Goal: Task Accomplishment & Management: Use online tool/utility

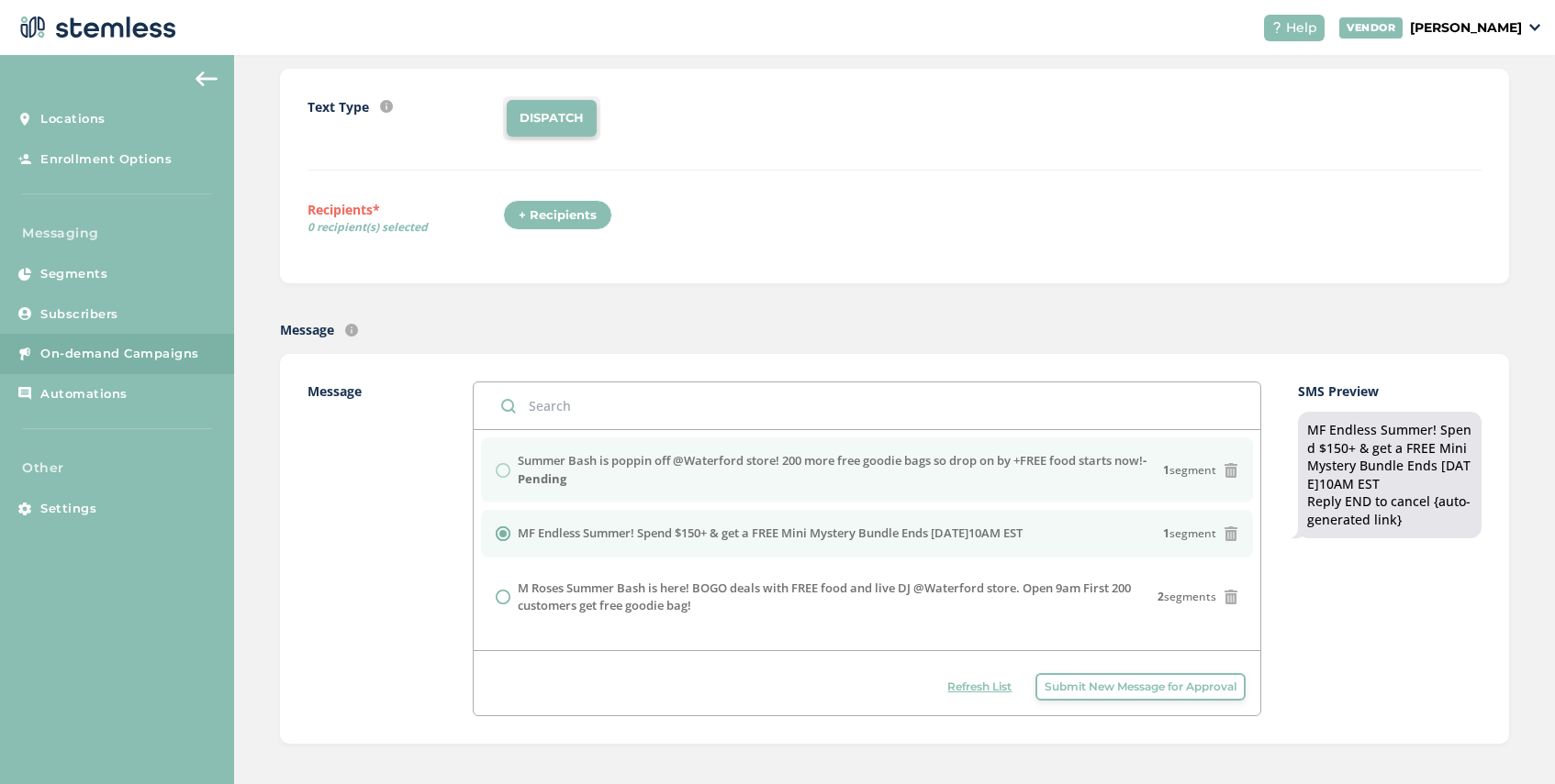
scroll to position [147, 0]
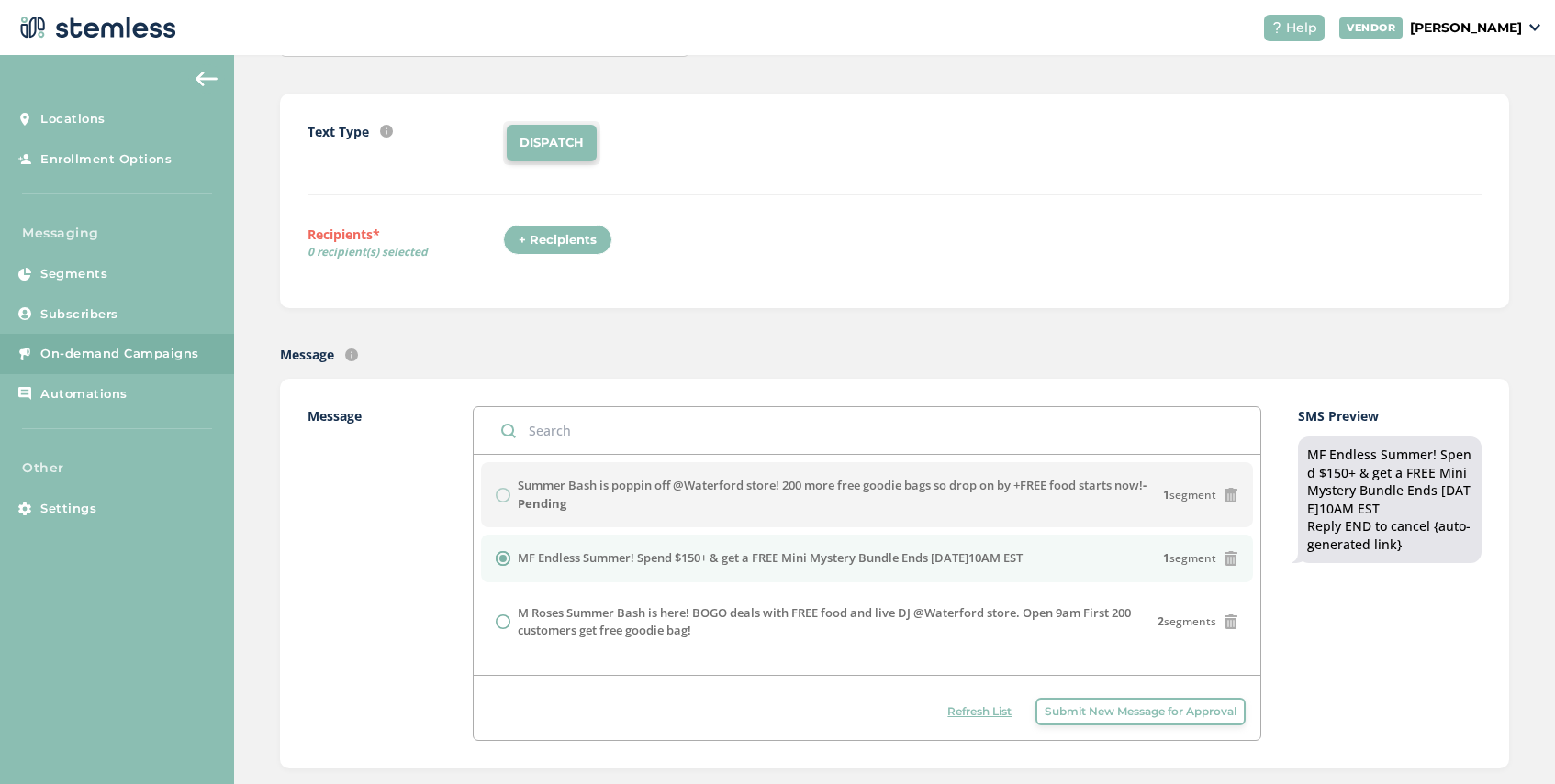
click at [975, 713] on span "Refresh List" at bounding box center [979, 712] width 64 height 17
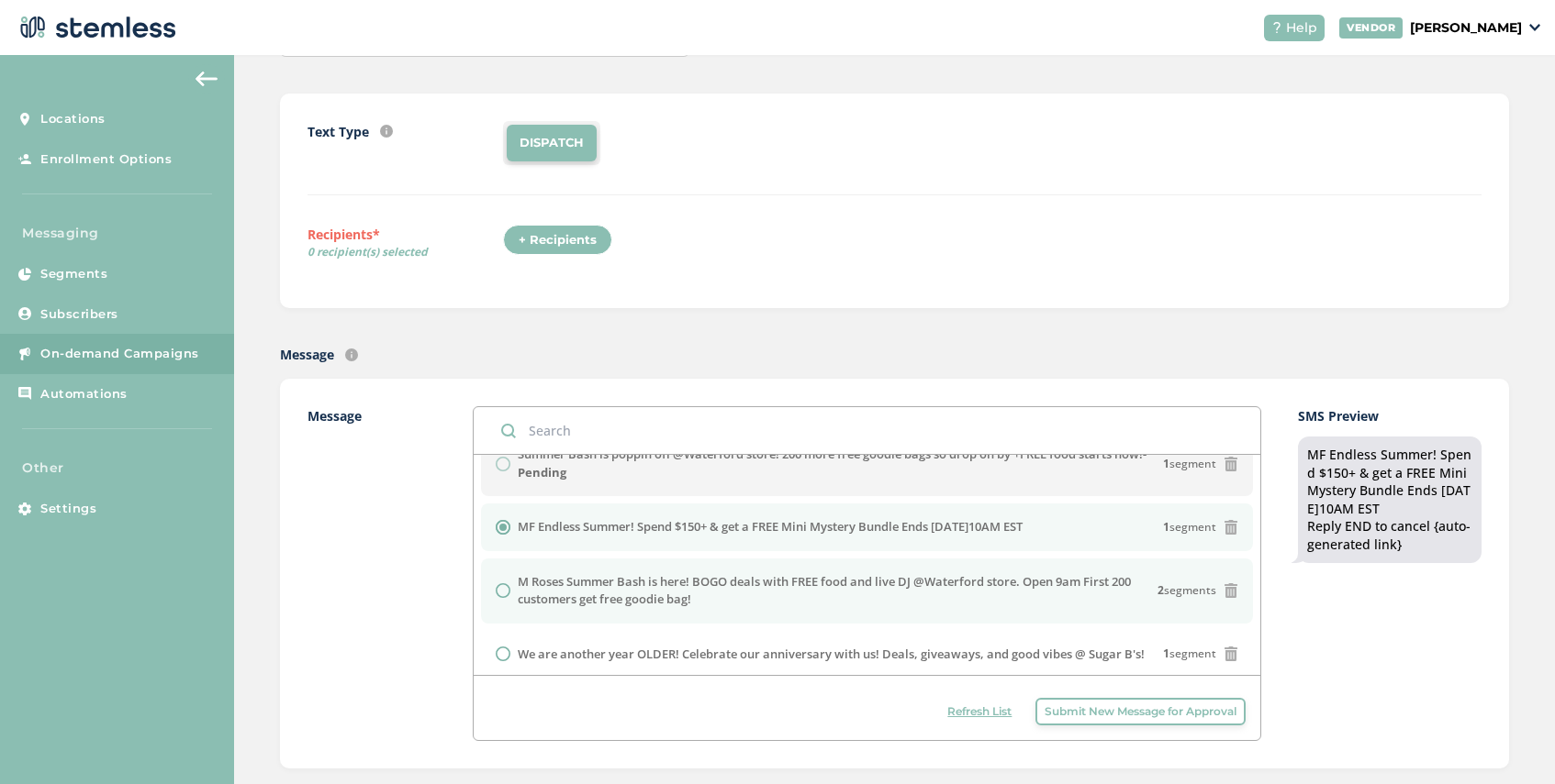
scroll to position [33, 0]
drag, startPoint x: 705, startPoint y: 610, endPoint x: 521, endPoint y: 587, distance: 185.4
click at [521, 587] on li "M Roses Summer Bash is here! BOGO deals with FREE food and live DJ @Waterford s…" at bounding box center [867, 589] width 772 height 65
radio input "false"
radio input "true"
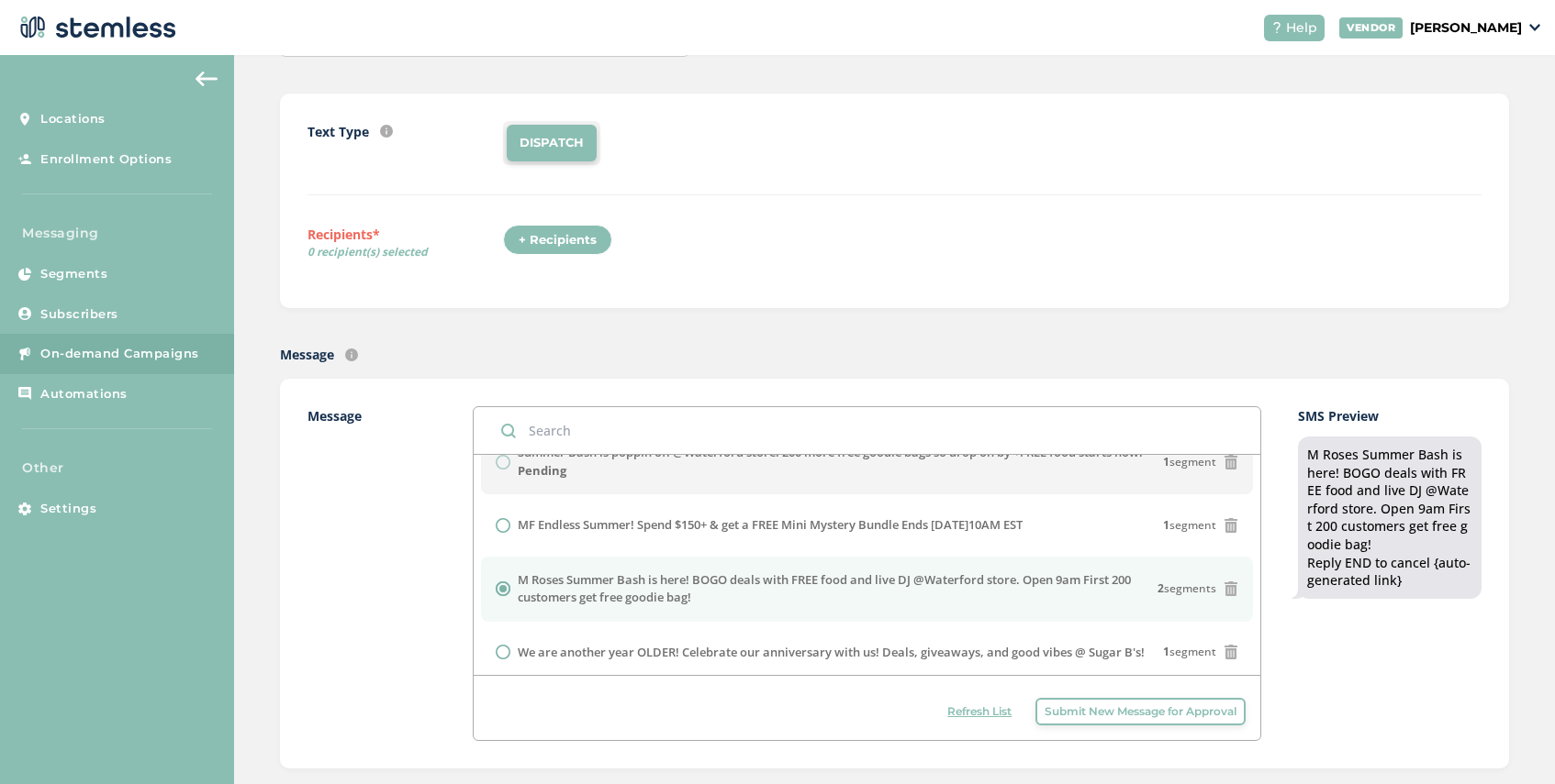
copy label "M Roses Summer Bash is here! BOGO deals with FREE food and live DJ @Waterford s…"
click at [1081, 720] on span "Submit New Message for Approval" at bounding box center [1140, 712] width 192 height 17
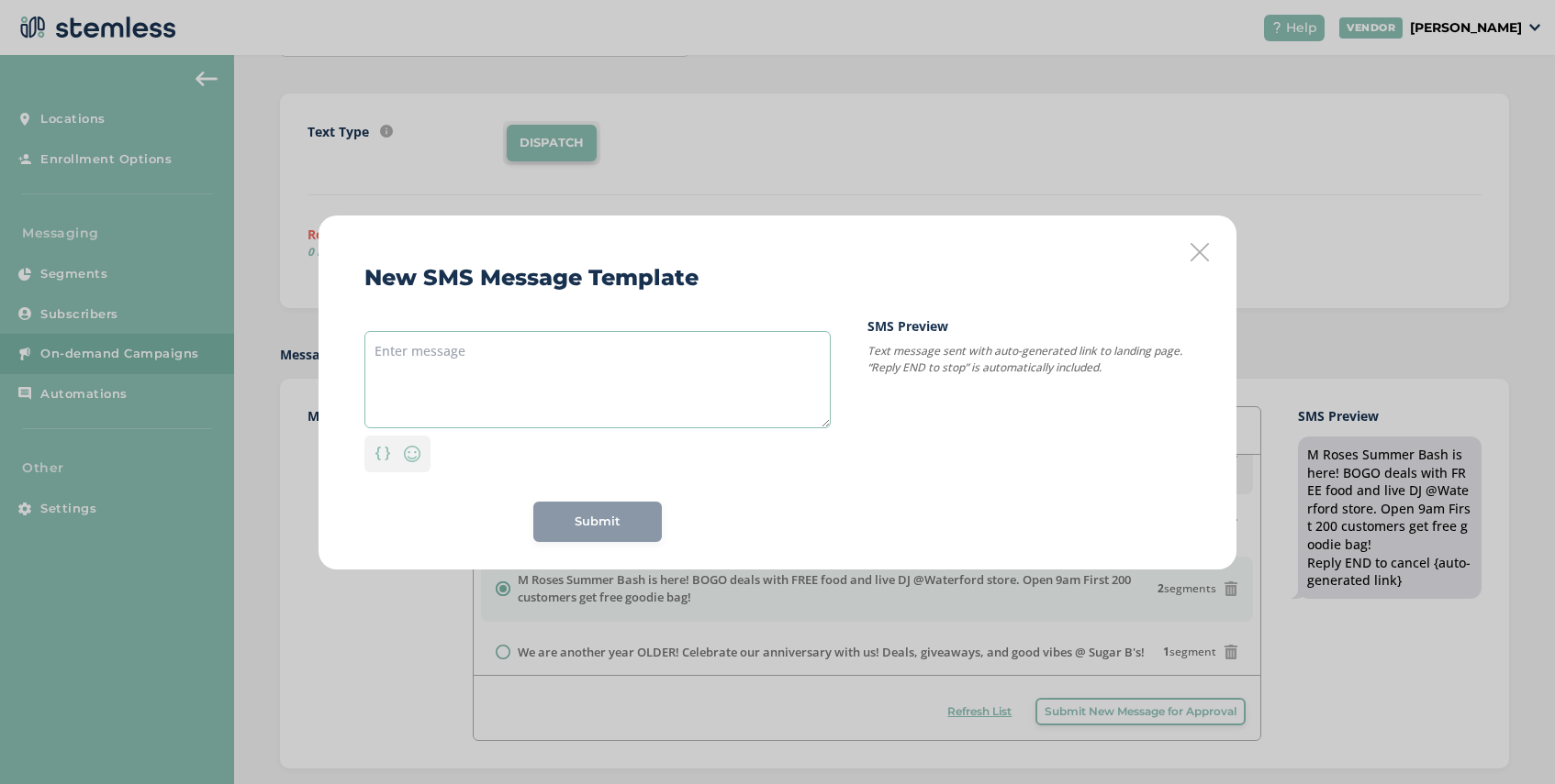
click at [502, 361] on textarea at bounding box center [597, 380] width 466 height 97
paste textarea "M Roses Summer Bash is here! BOGO deals with FREE food and live DJ @Waterford s…"
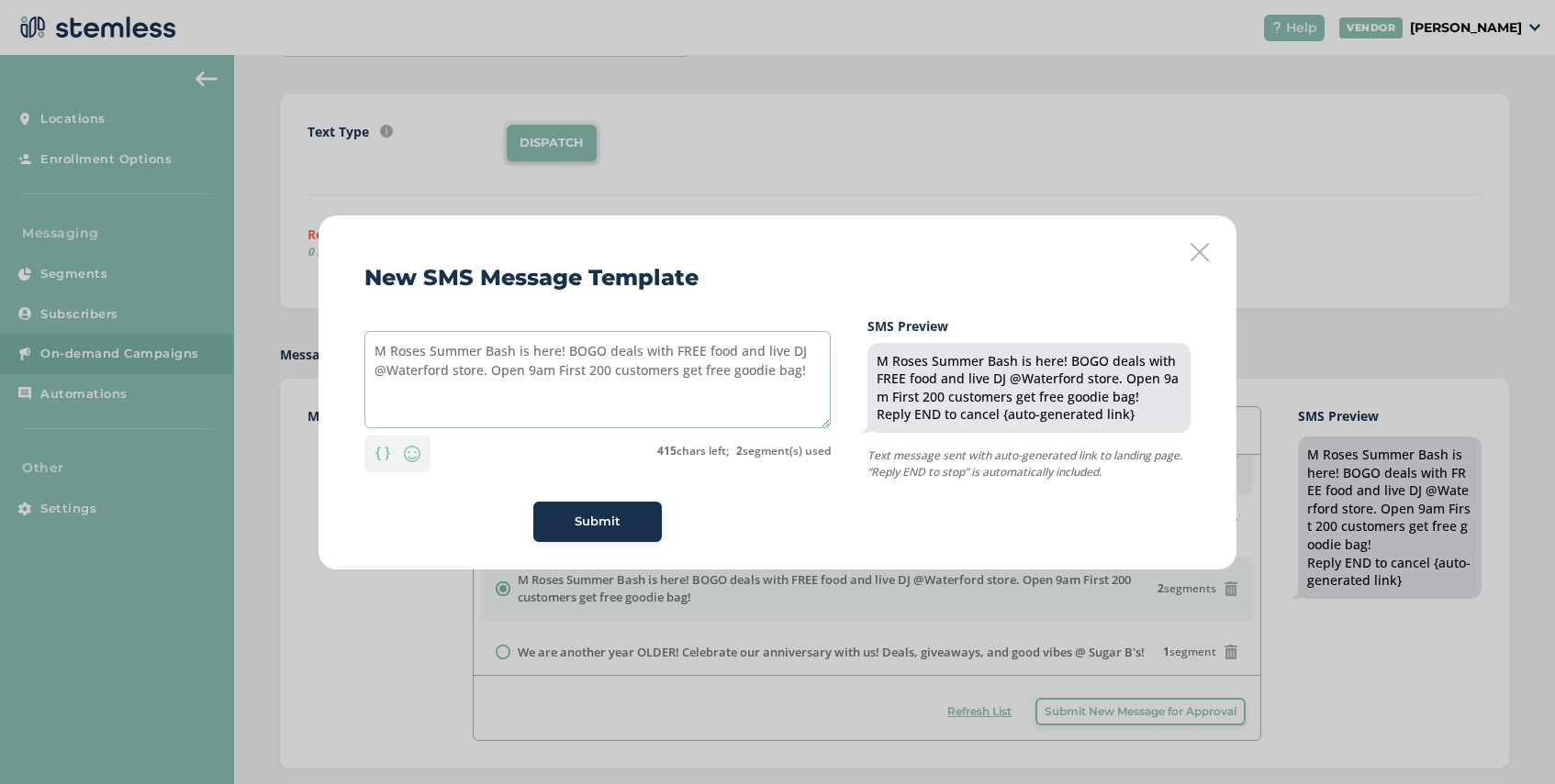
drag, startPoint x: 583, startPoint y: 373, endPoint x: 558, endPoint y: 372, distance: 25.0
click at [558, 372] on textarea "M Roses Summer Bash is here! BOGO deals with FREE food and live DJ @Waterford s…" at bounding box center [597, 380] width 466 height 97
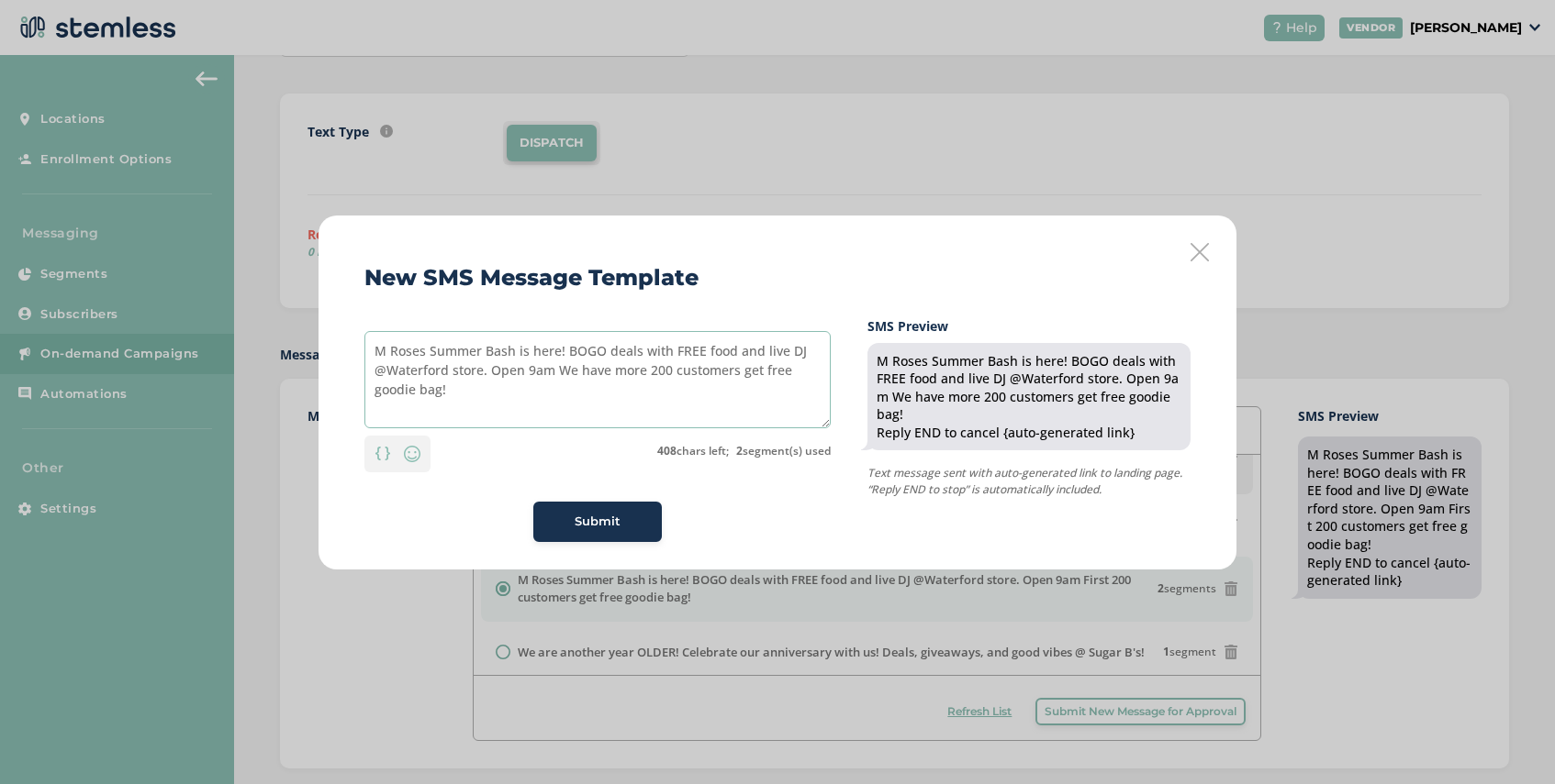
type textarea "M Roses Summer Bash is here! BOGO deals with FREE food and live DJ @Waterford s…"
click at [586, 524] on span "Submit" at bounding box center [598, 522] width 46 height 18
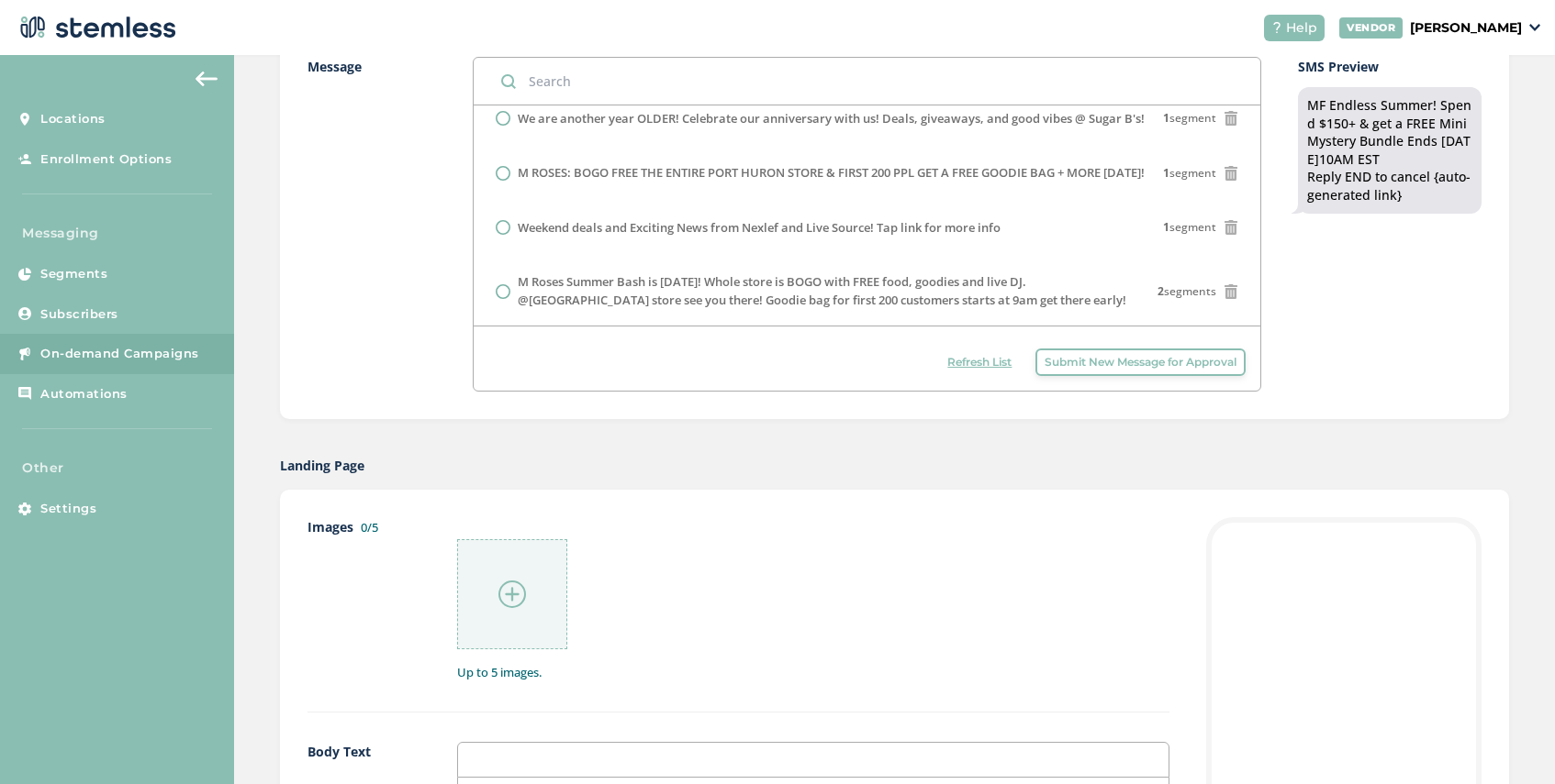
scroll to position [301, 0]
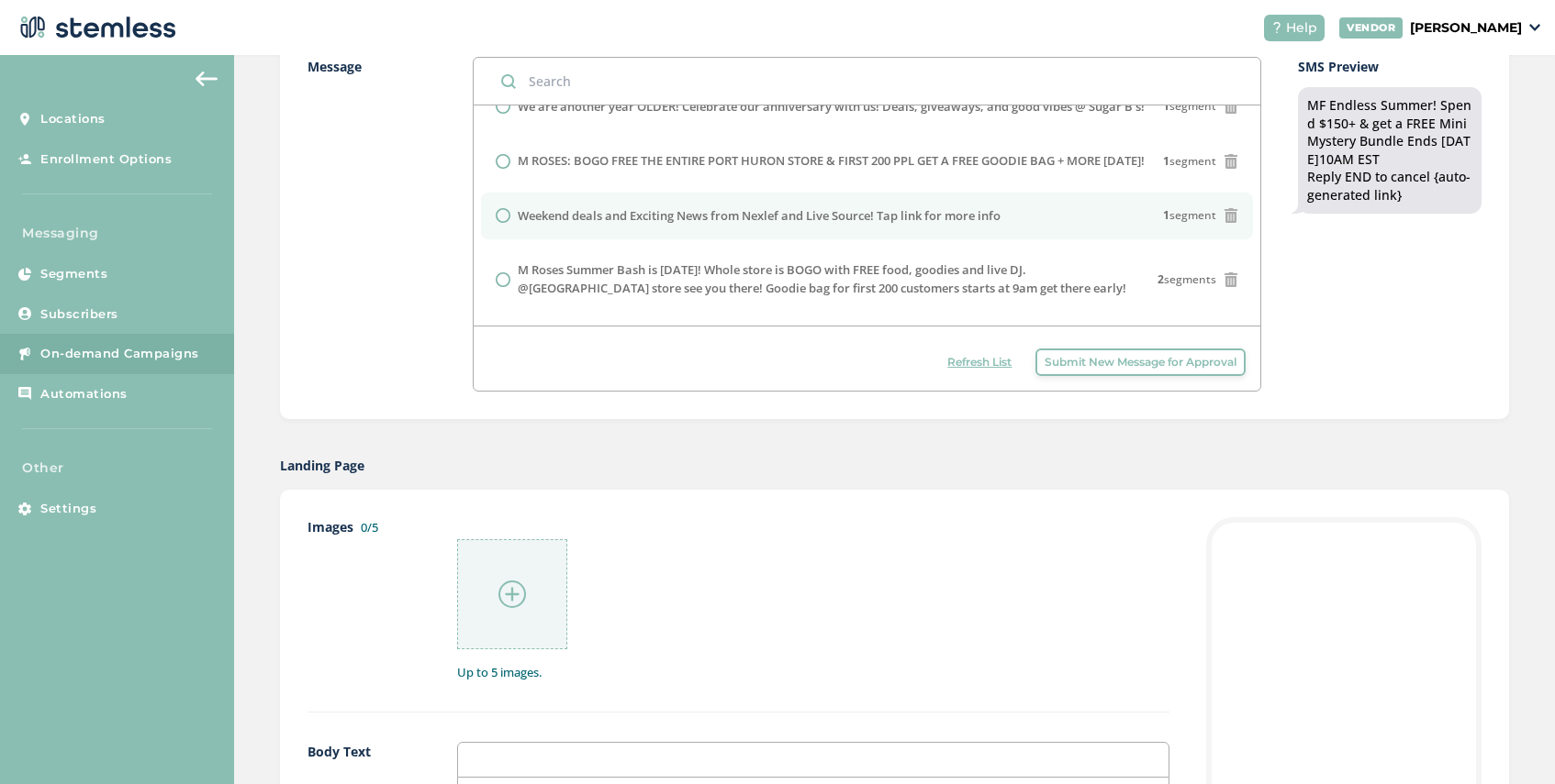
drag, startPoint x: 1019, startPoint y: 235, endPoint x: 716, endPoint y: 216, distance: 303.6
click at [716, 216] on li "Weekend deals and Exciting News from Nexlef and Live Source! Tap link for more …" at bounding box center [867, 217] width 772 height 48
radio input "false"
radio input "true"
copy label "Weekend deals and Exciting News from Nexlef and Live Source! Tap link for more …"
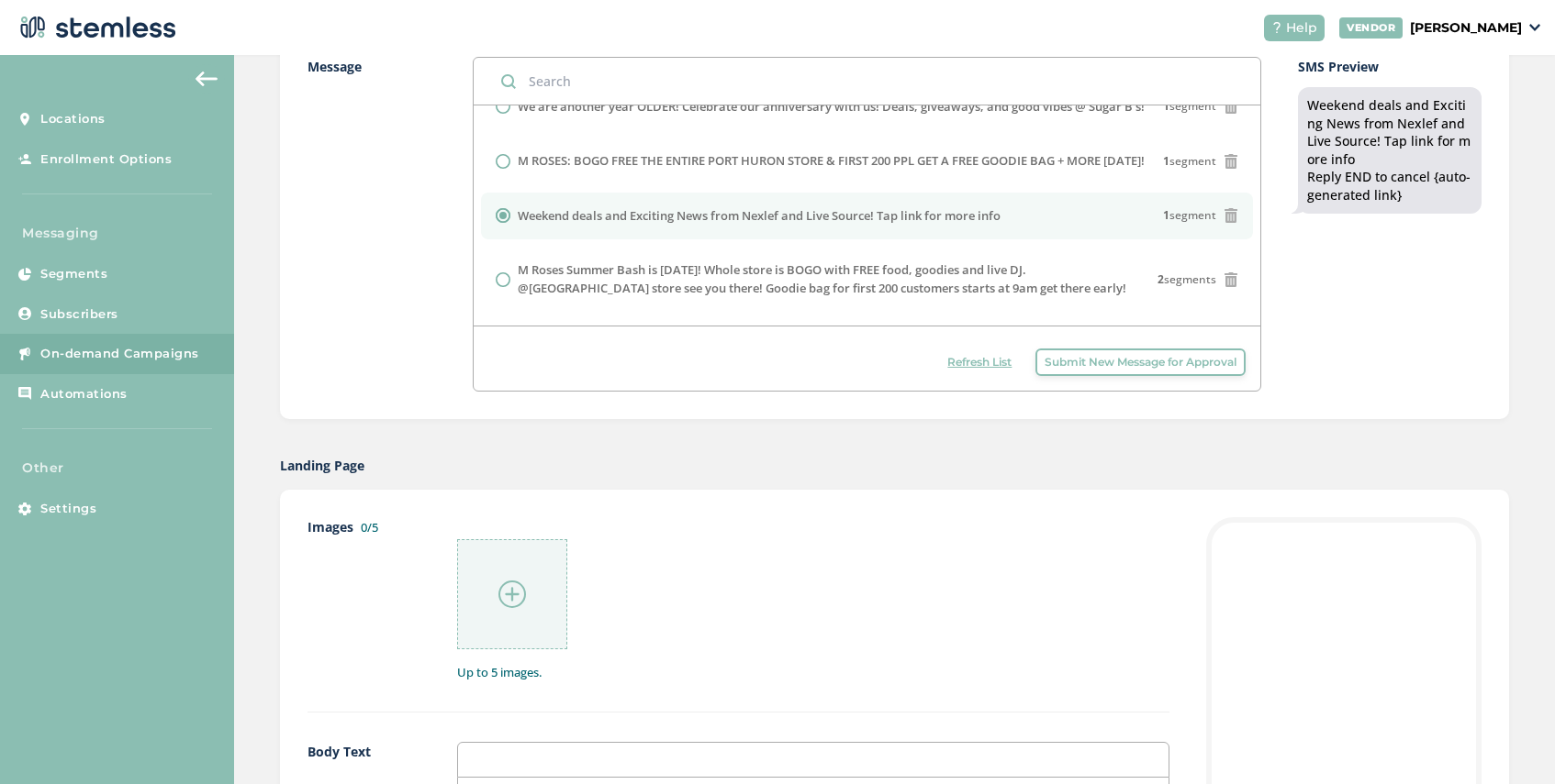
click at [1071, 361] on span "Submit New Message for Approval" at bounding box center [1140, 362] width 192 height 17
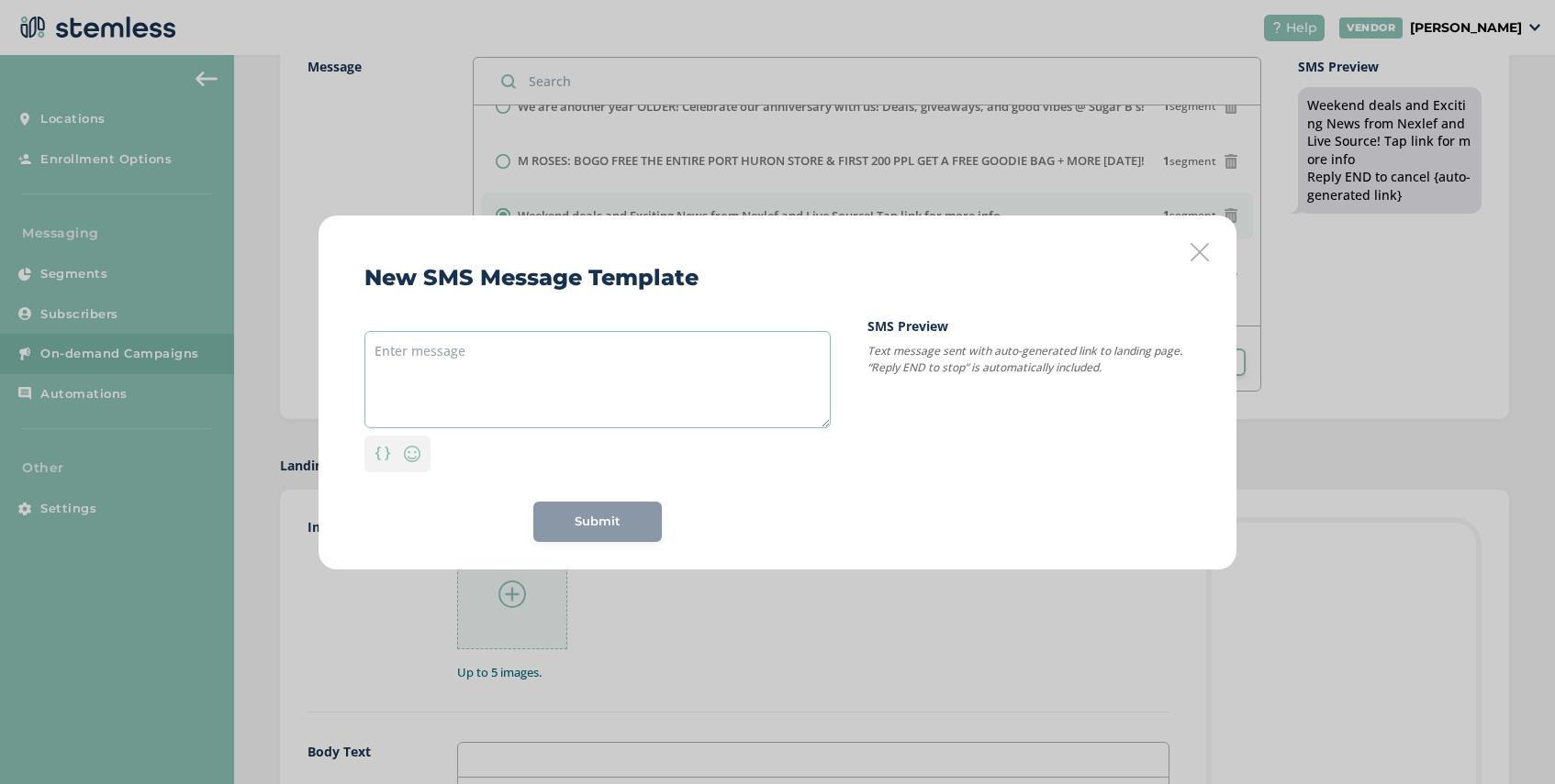
click at [493, 344] on textarea at bounding box center [597, 380] width 466 height 97
paste textarea "Weekend deals and Exciting News from Nexlef and Live Source! Tap link for more …"
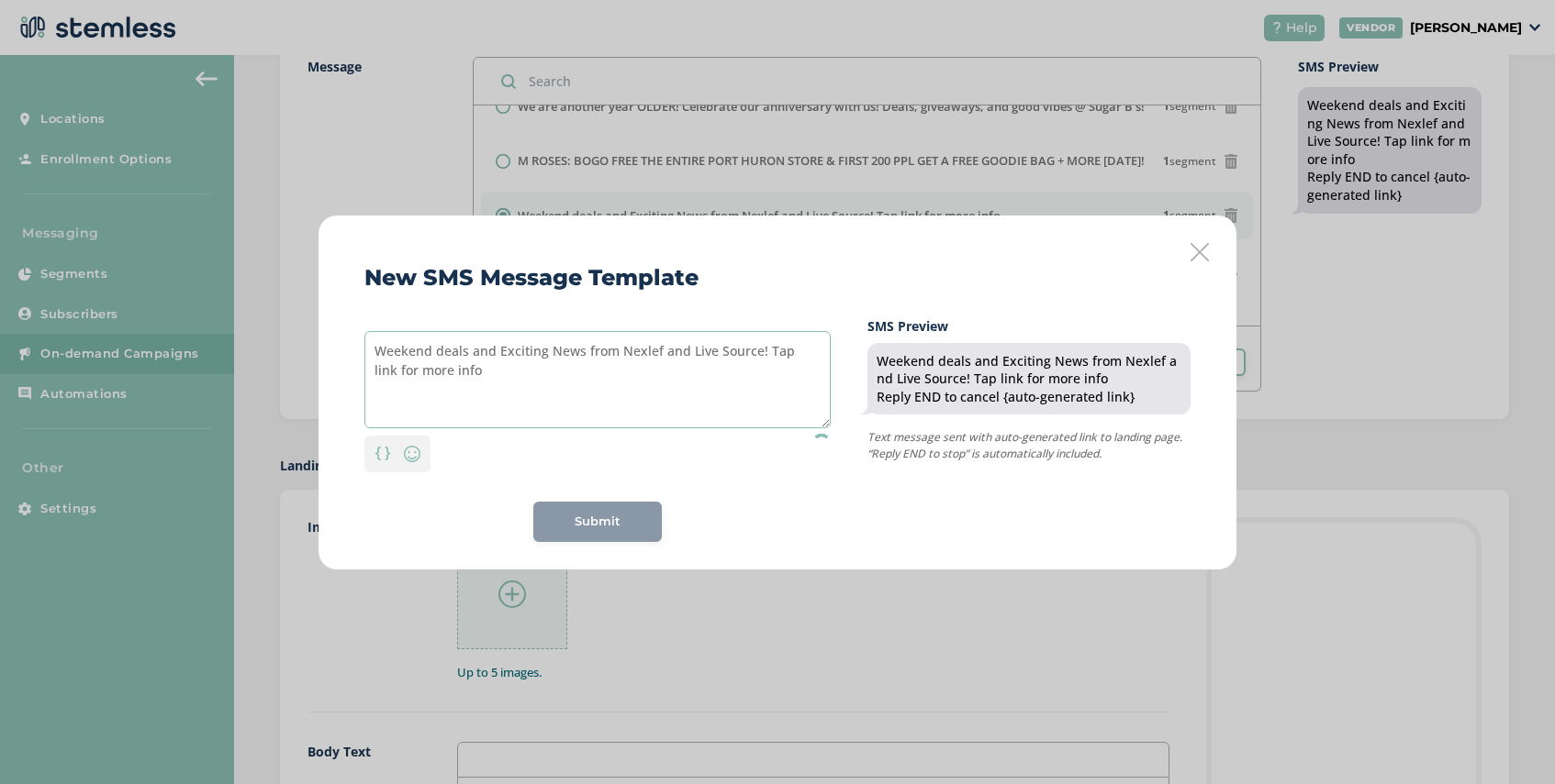
click at [378, 352] on textarea "Weekend deals and Exciting News from Nexlef and Live Source! Tap link for more …" at bounding box center [597, 380] width 466 height 97
type textarea "More Weekend deals and Exciting News from Nexlef and Live Source! Tap link for …"
click at [586, 518] on span "Submit" at bounding box center [598, 522] width 46 height 18
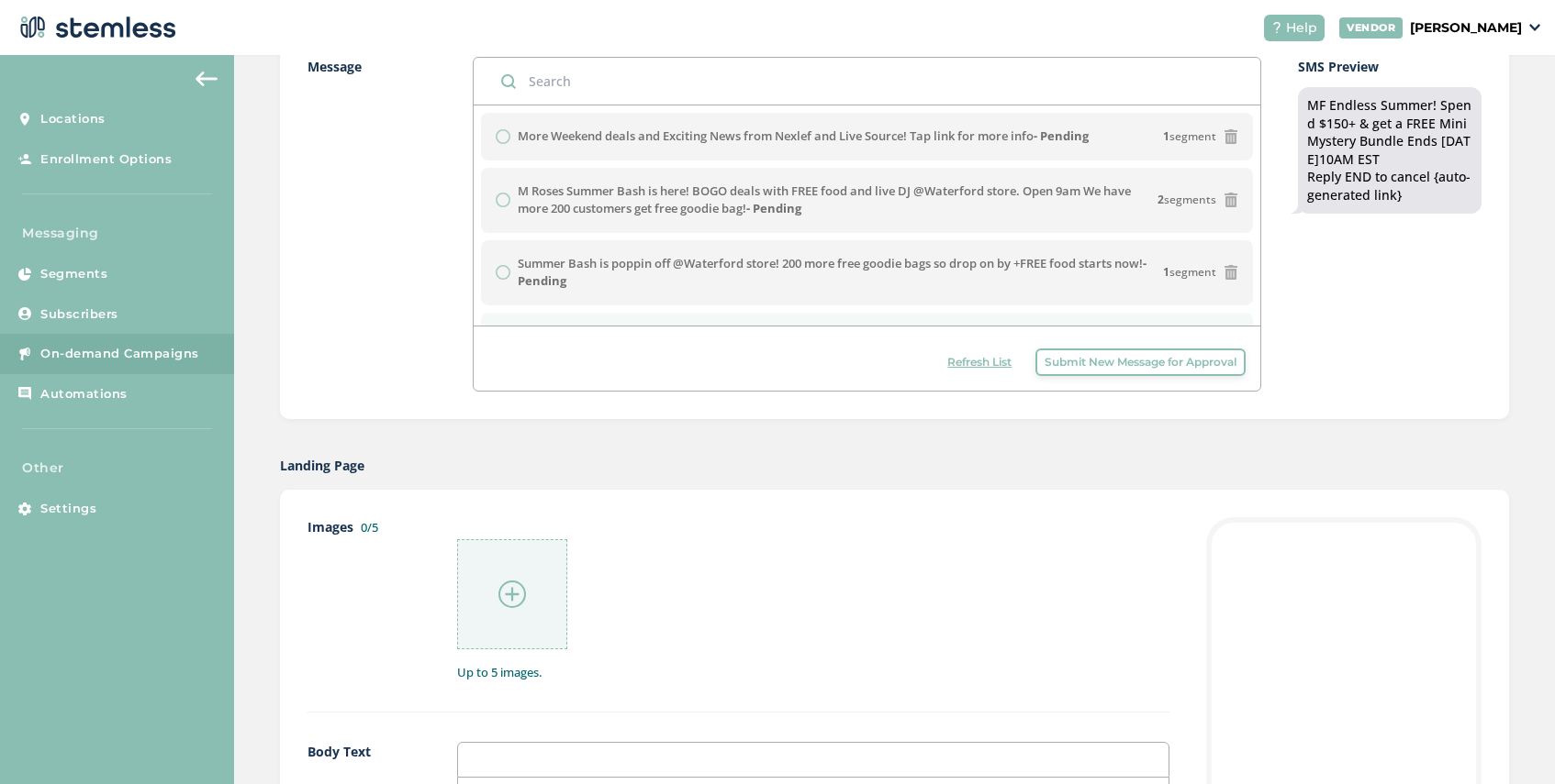
click at [985, 362] on span "Refresh List" at bounding box center [979, 362] width 64 height 17
click at [965, 365] on span "Refresh List" at bounding box center [979, 362] width 64 height 17
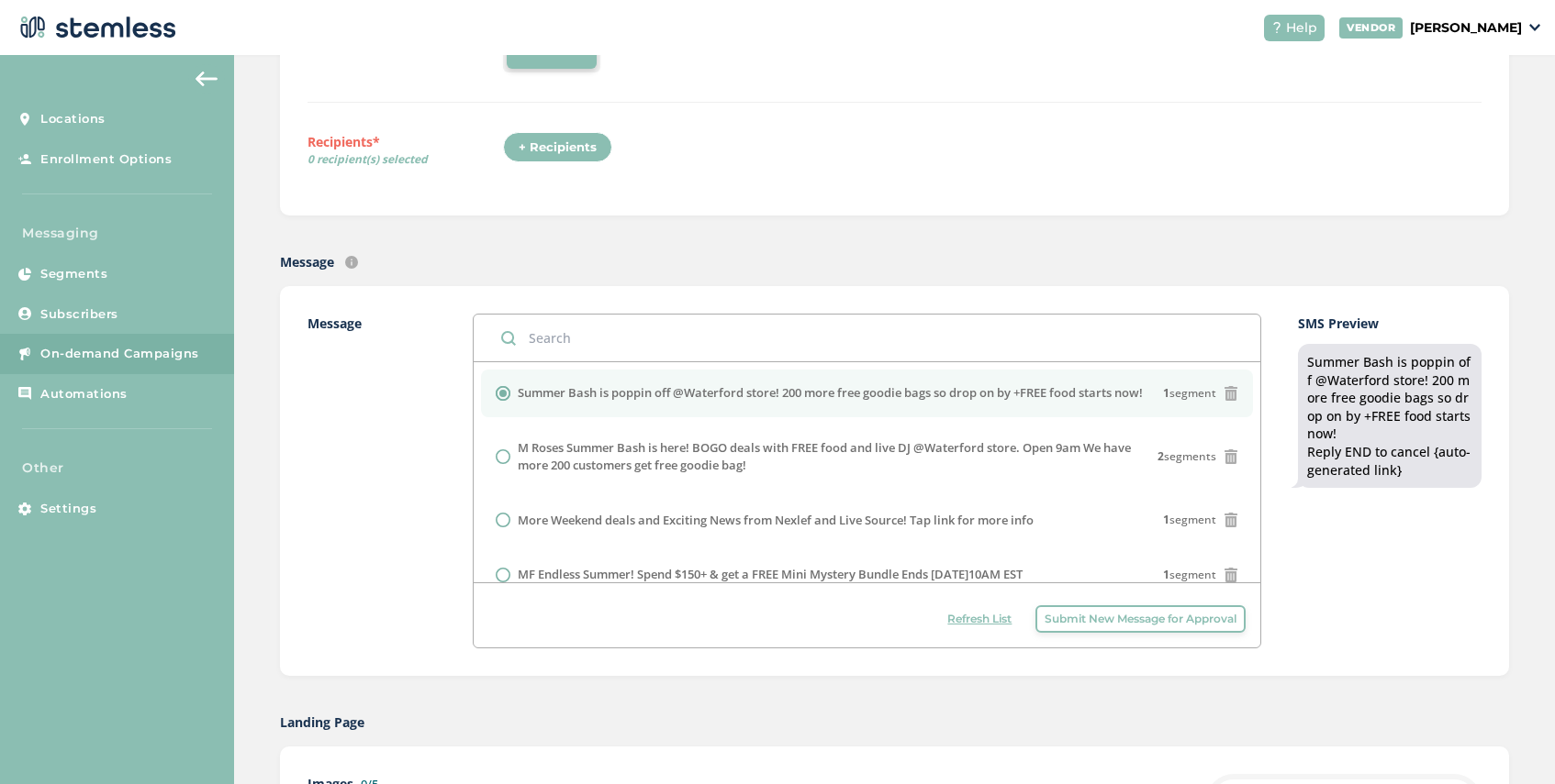
scroll to position [40, 0]
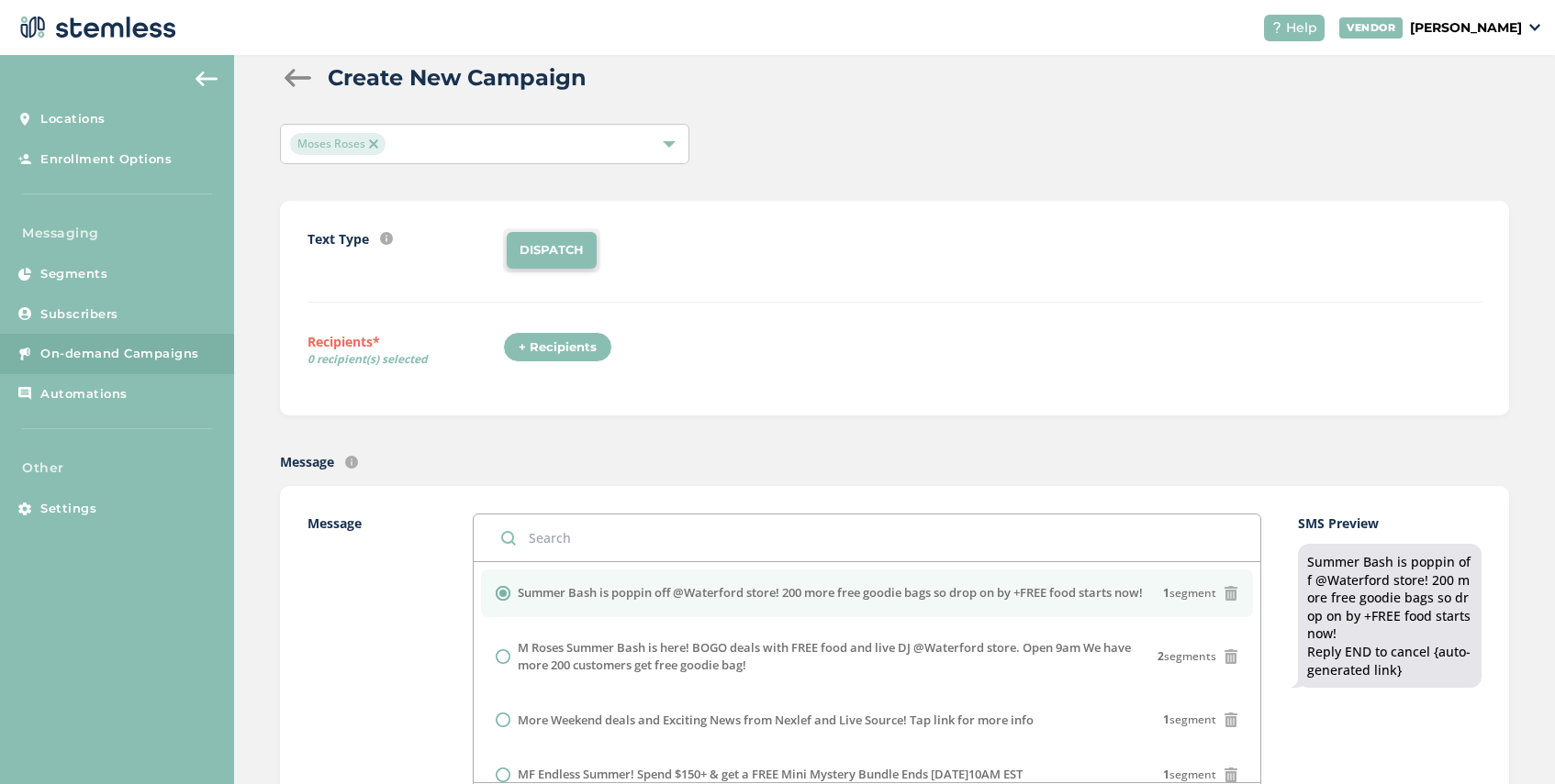
click at [546, 353] on div "+ Recipients" at bounding box center [557, 347] width 109 height 31
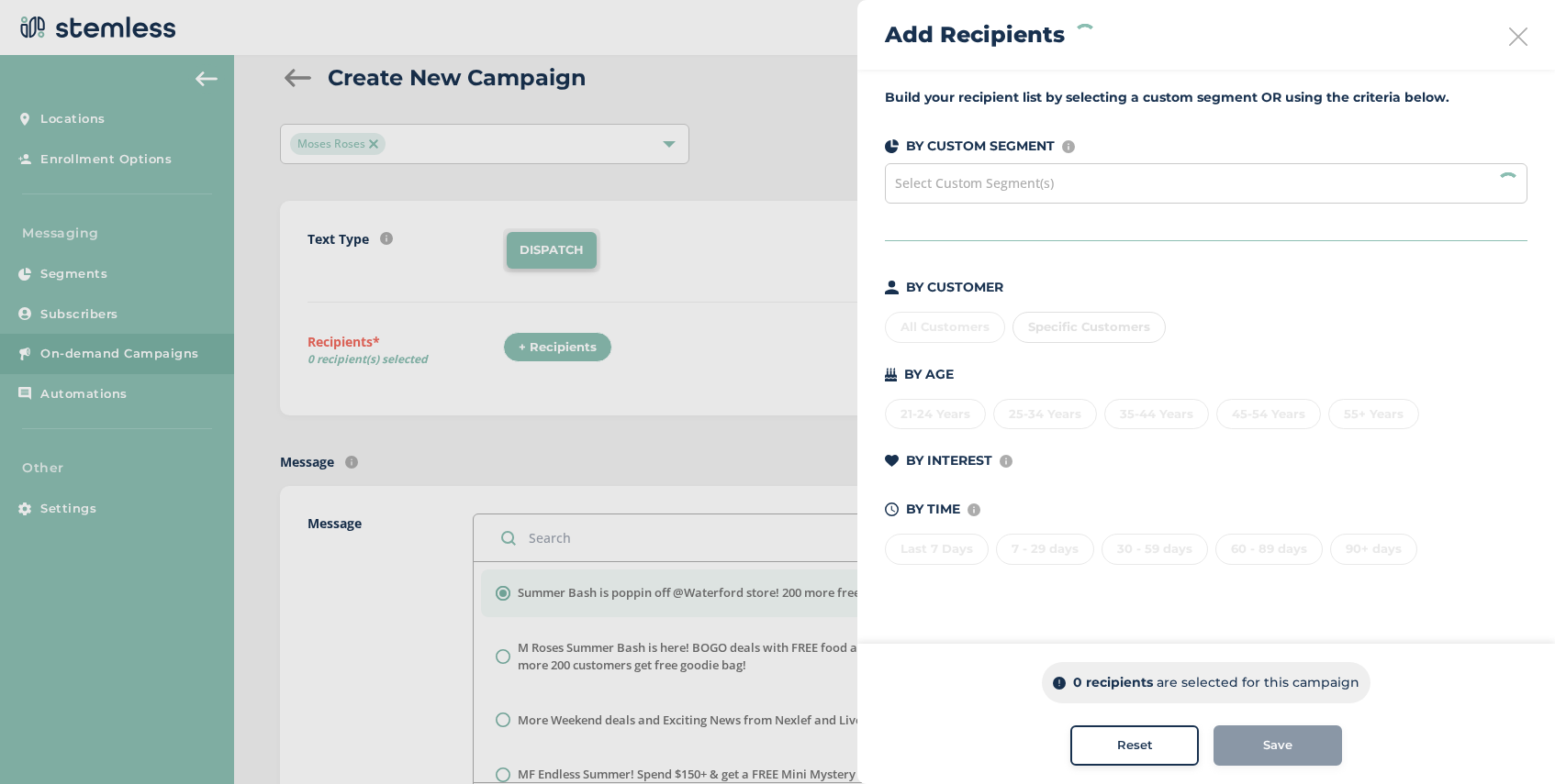
click at [1032, 184] on span "Select Custom Segment(s)" at bounding box center [974, 183] width 159 height 17
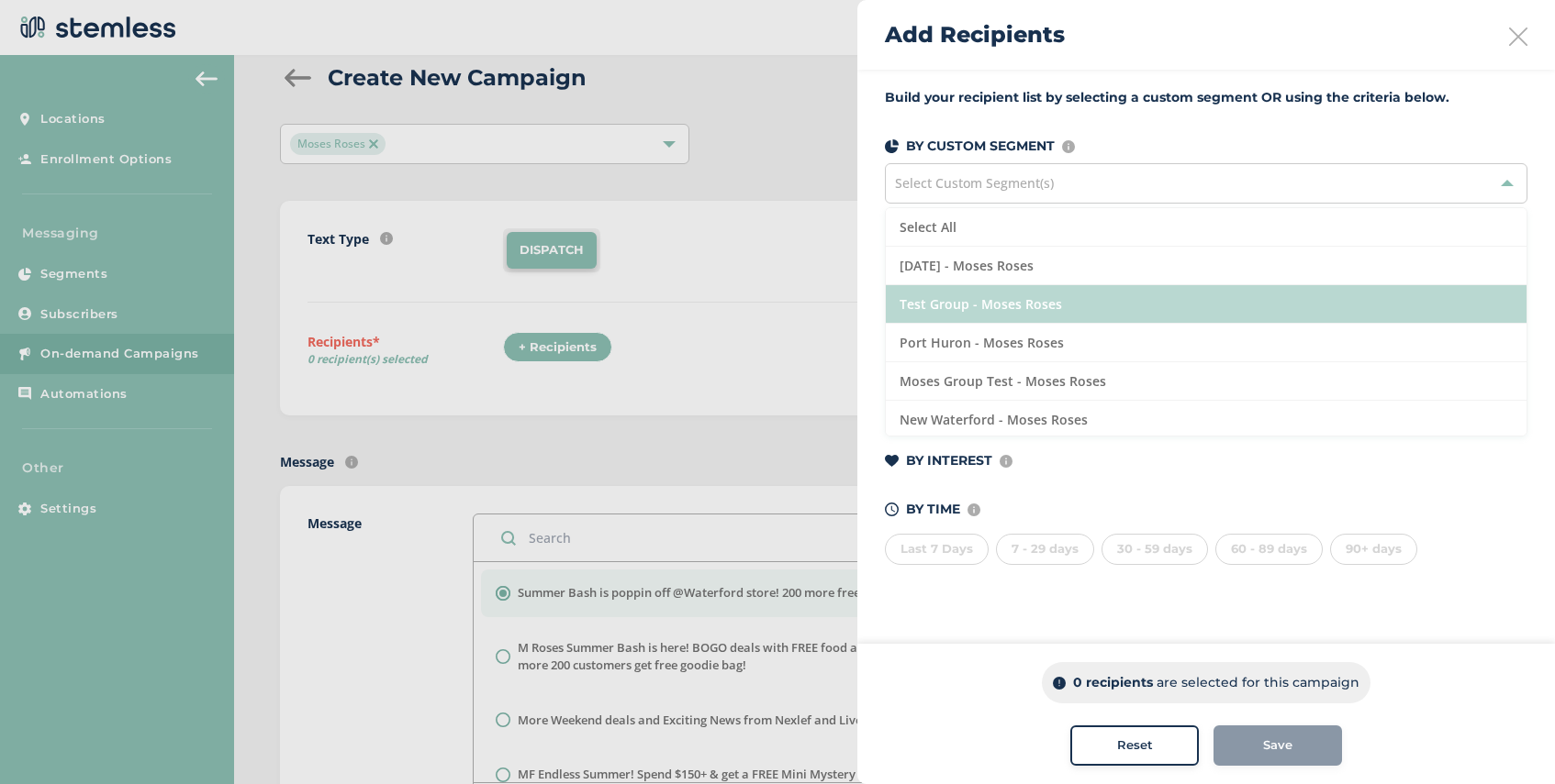
click at [1064, 308] on li "Test Group - Moses Roses" at bounding box center [1206, 304] width 641 height 39
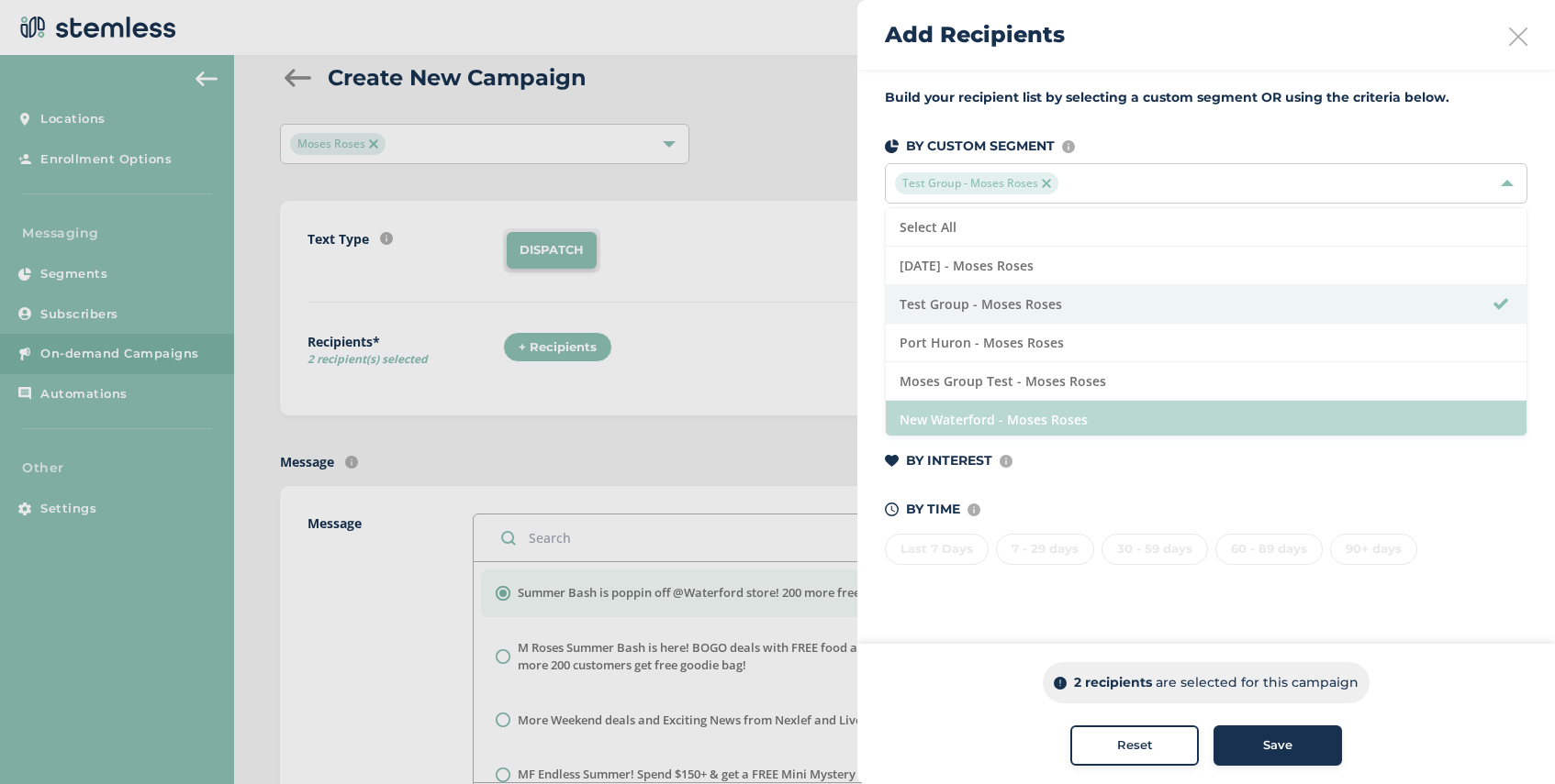
click at [1104, 423] on li "New Waterford - Moses Roses" at bounding box center [1206, 419] width 641 height 38
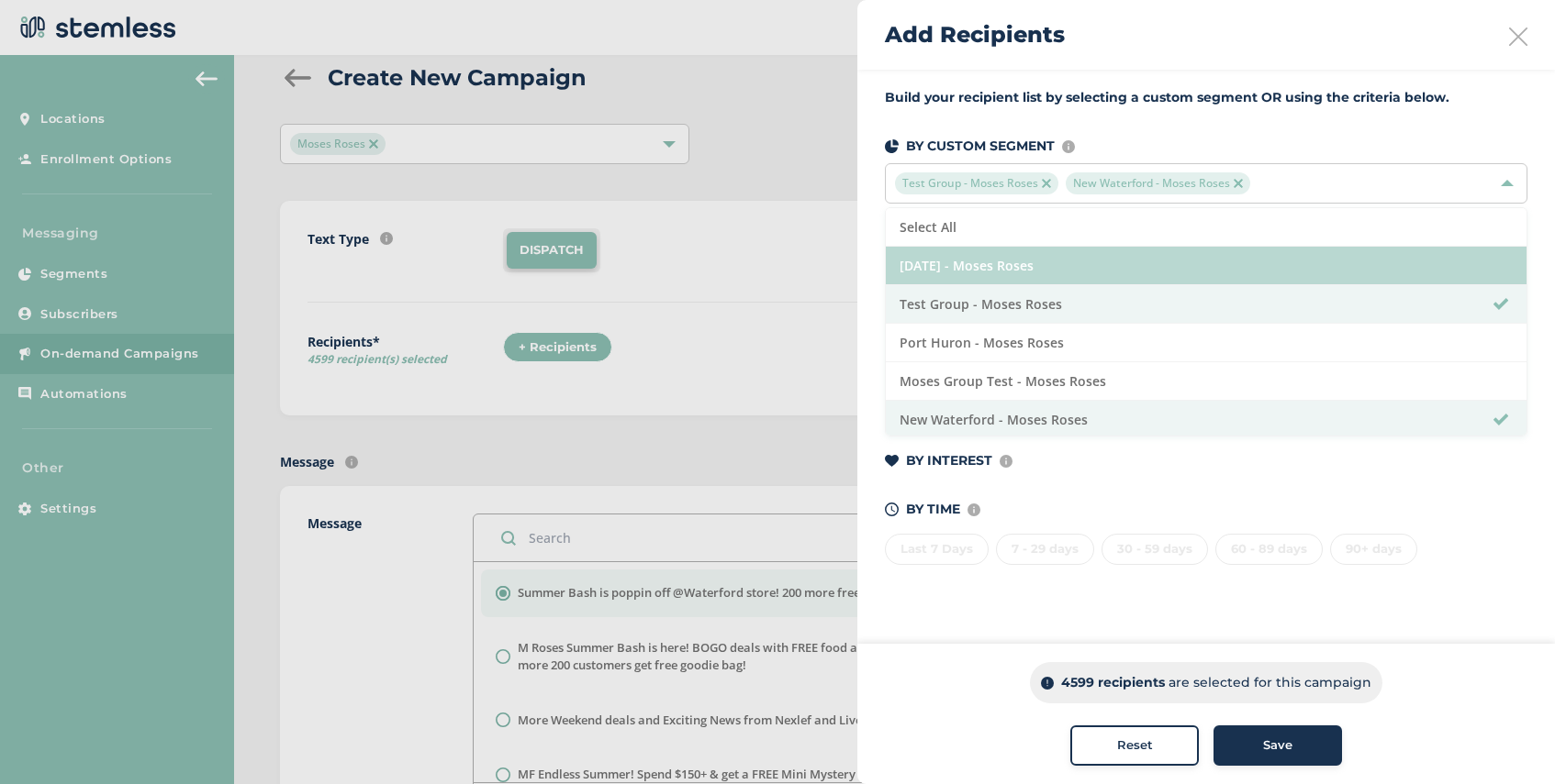
click at [1092, 259] on li "[DATE] - Moses Roses" at bounding box center [1206, 267] width 641 height 39
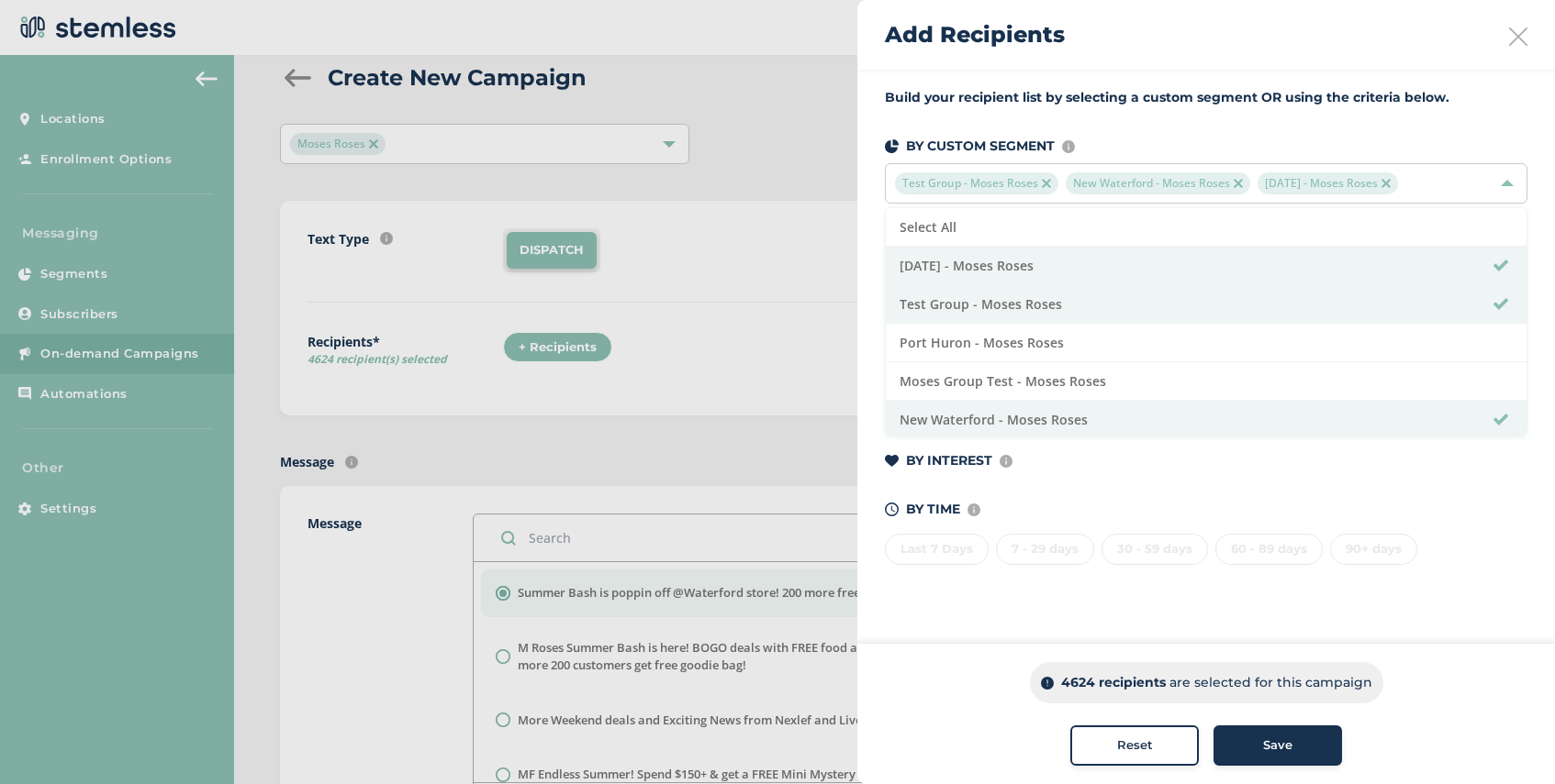
click at [1245, 748] on div "Save" at bounding box center [1278, 746] width 99 height 18
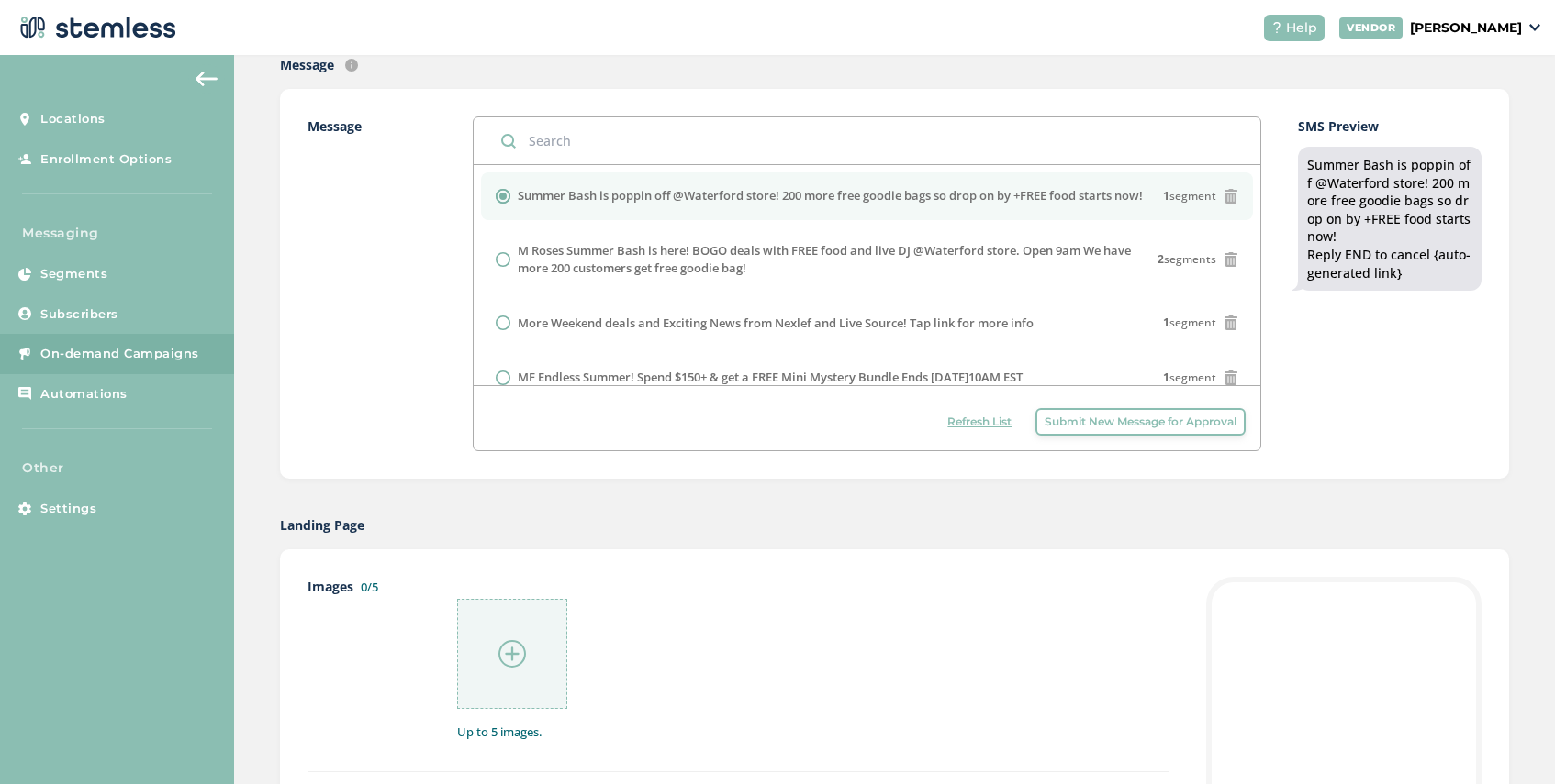
scroll to position [812, 0]
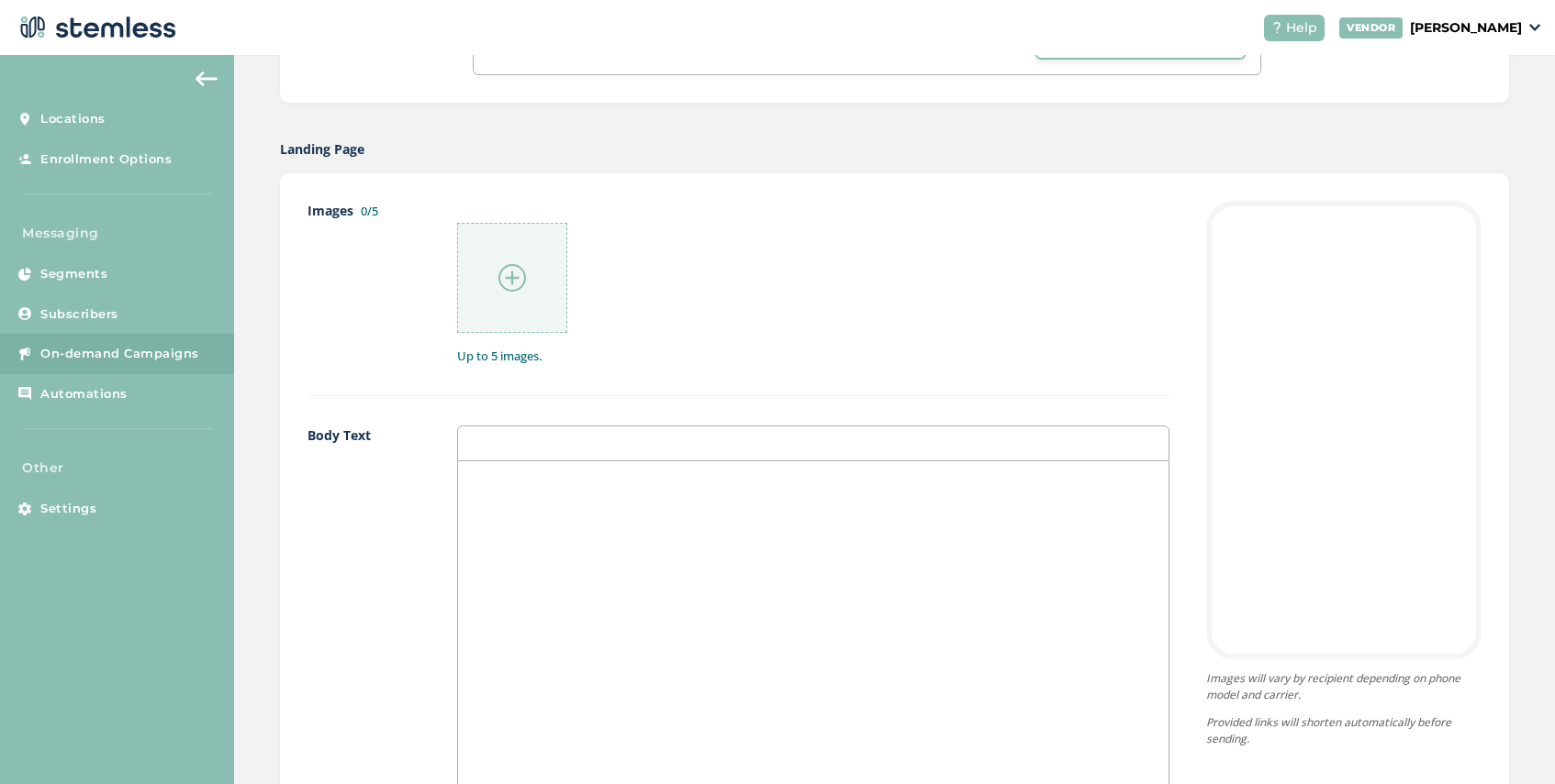
click at [518, 285] on img at bounding box center [512, 278] width 28 height 28
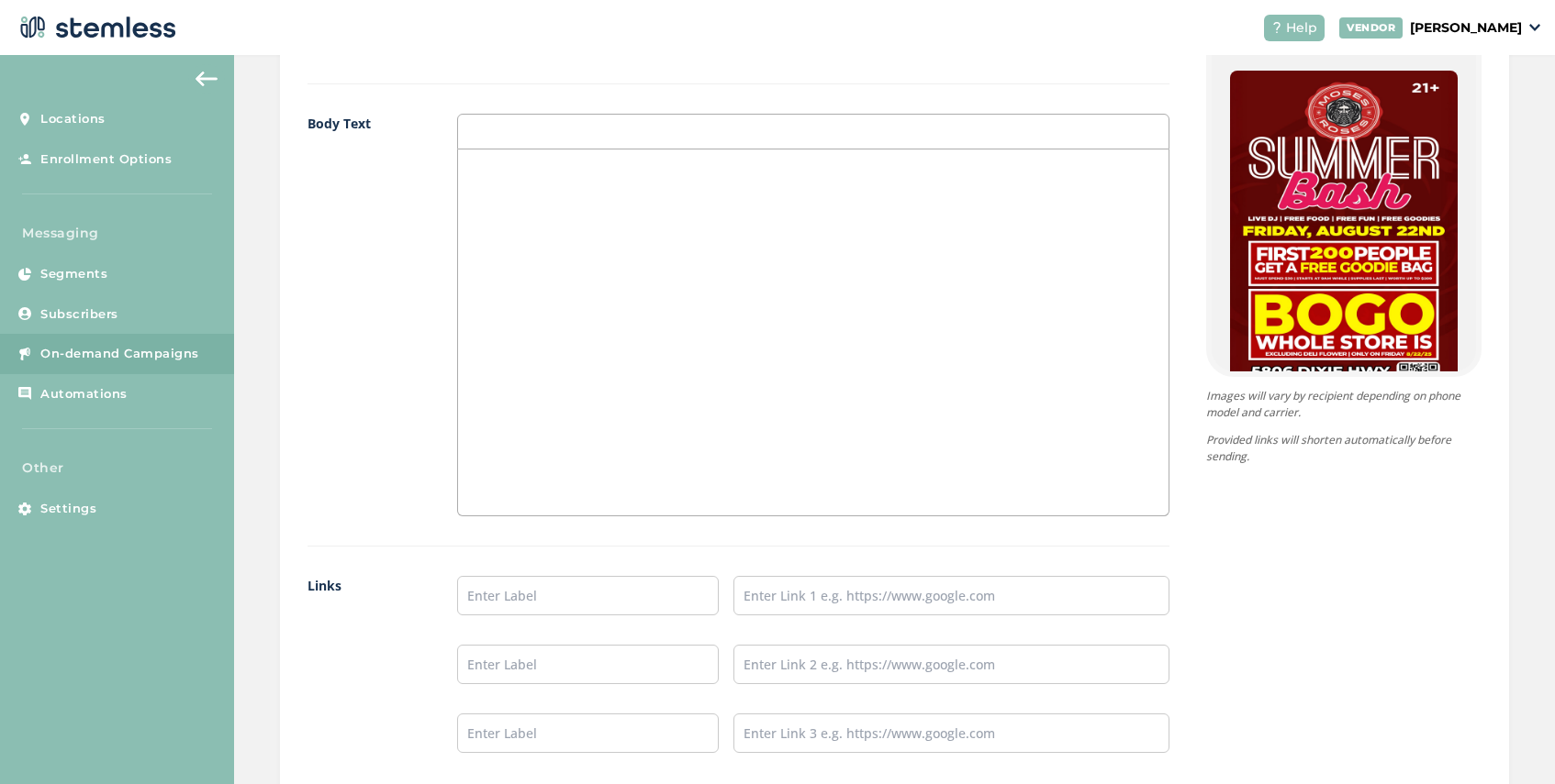
scroll to position [1377, 0]
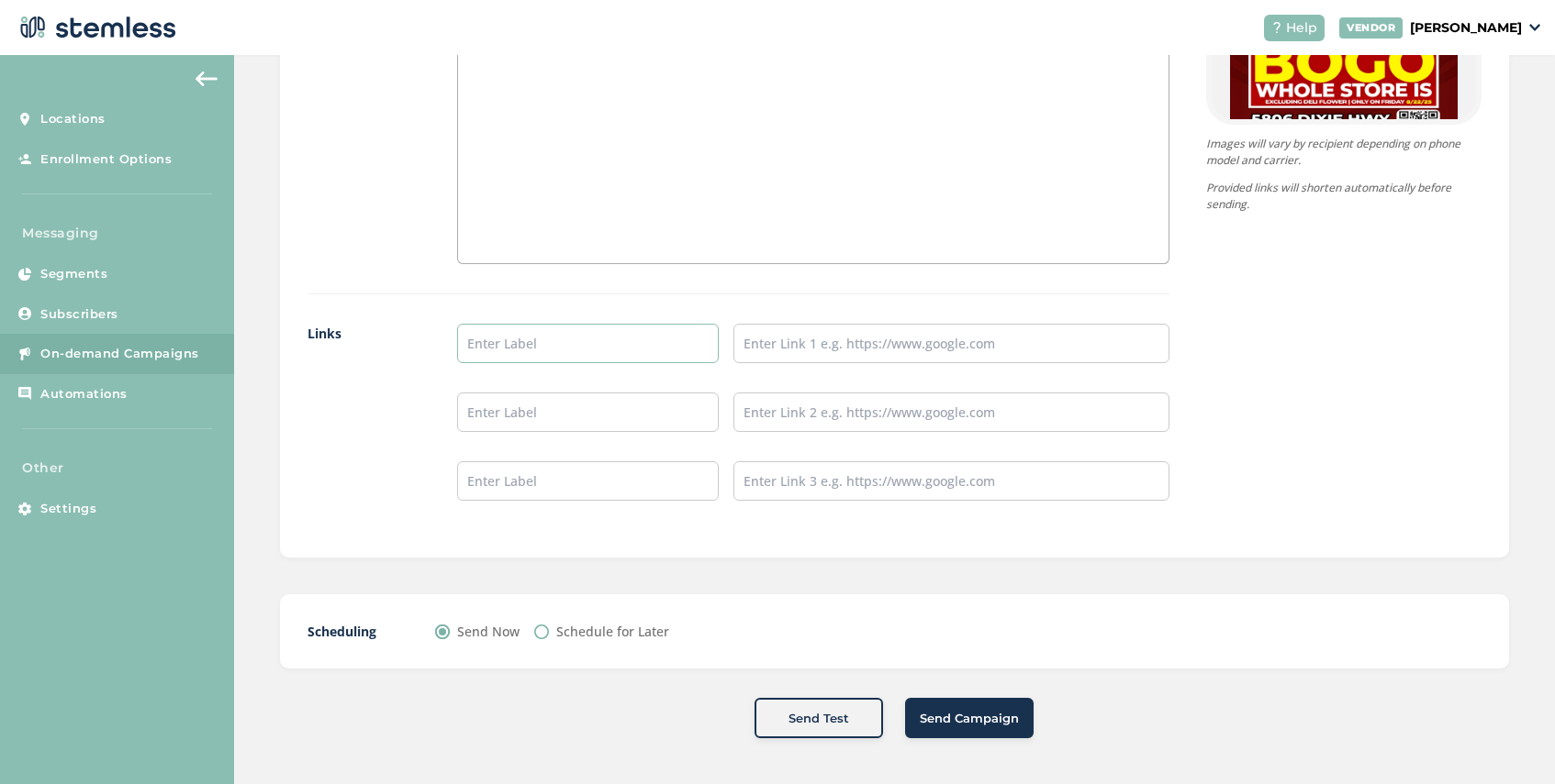
click at [544, 343] on input "text" at bounding box center [588, 343] width 261 height 40
type input "SHOP NOW"
click at [779, 349] on input "text" at bounding box center [952, 343] width 436 height 40
type input "[URL][DOMAIN_NAME]"
click at [956, 725] on span "Send Campaign" at bounding box center [969, 720] width 99 height 18
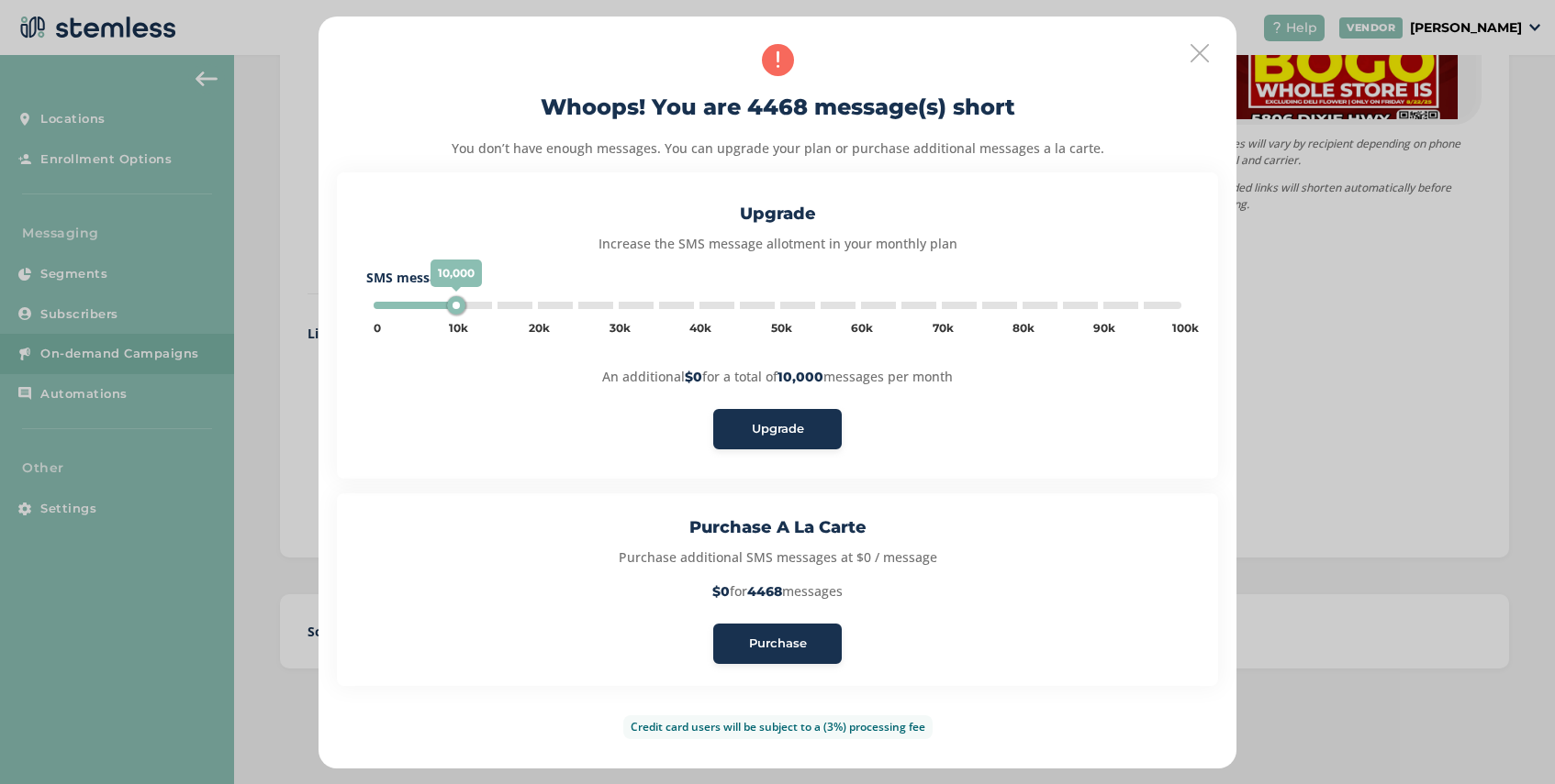
type input "5000"
click at [785, 646] on span "Purchase" at bounding box center [778, 644] width 58 height 18
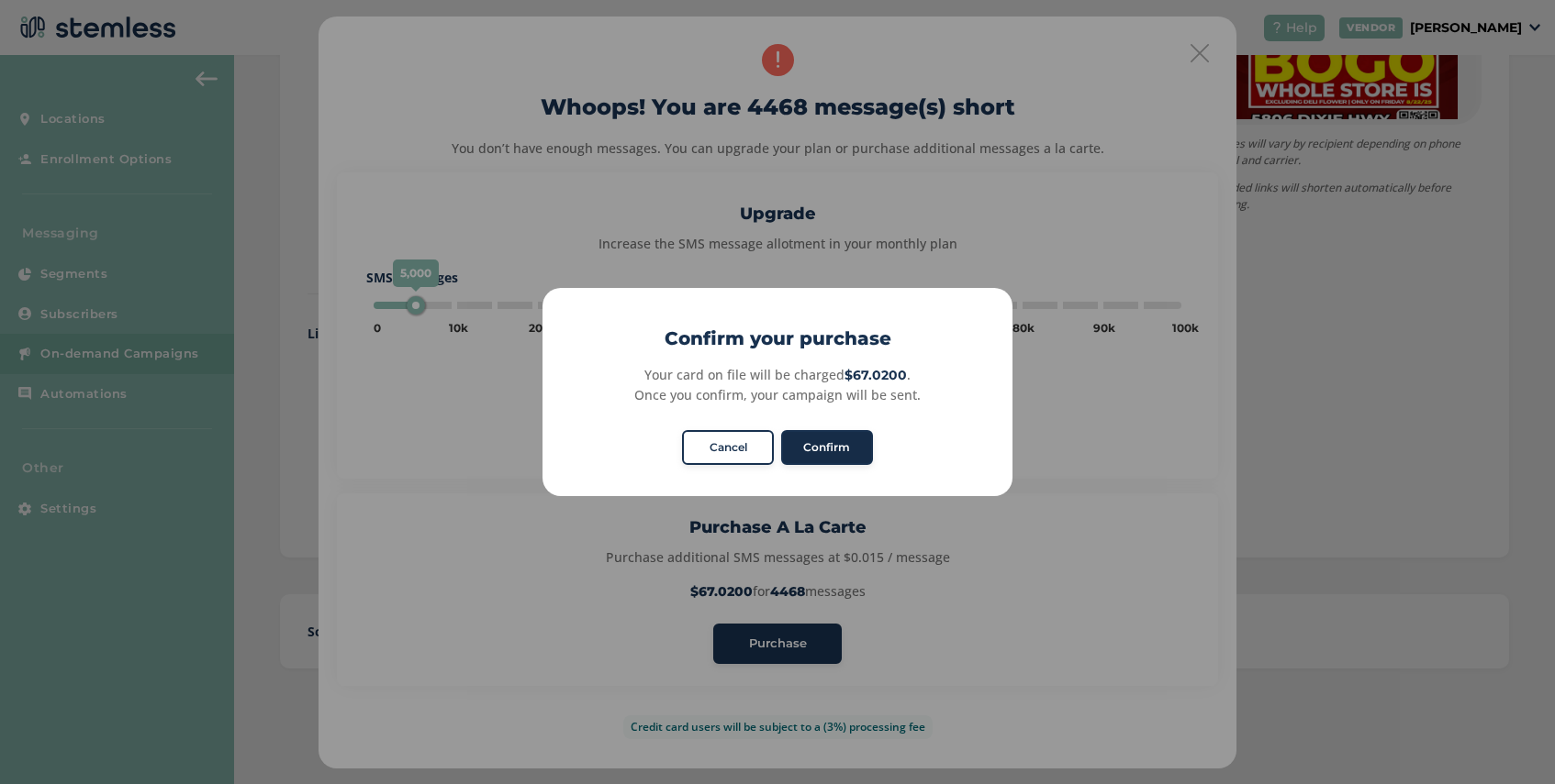
click at [839, 446] on button "Confirm" at bounding box center [827, 448] width 92 height 35
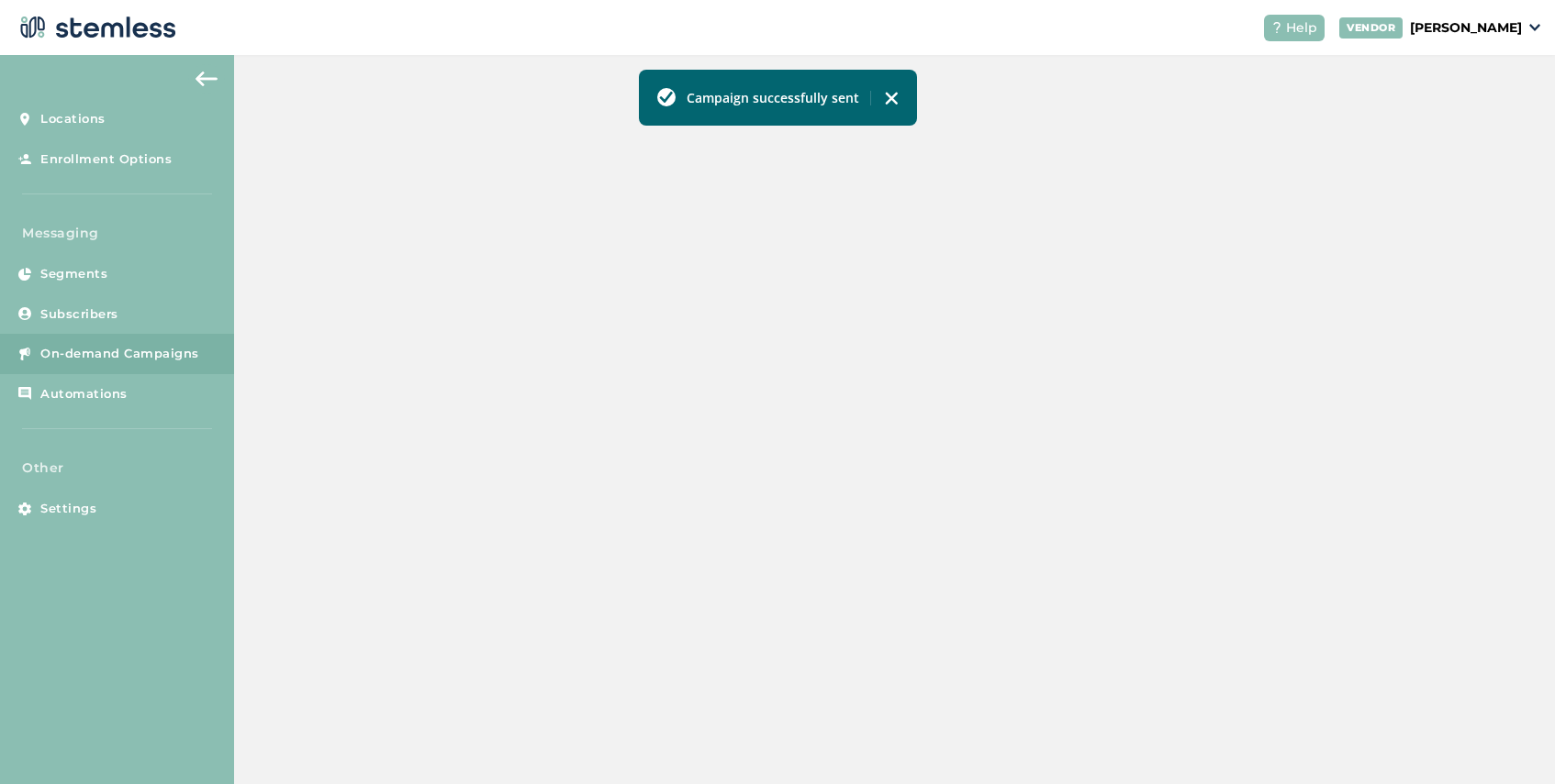
scroll to position [457, 0]
